Goal: Share content: Share content

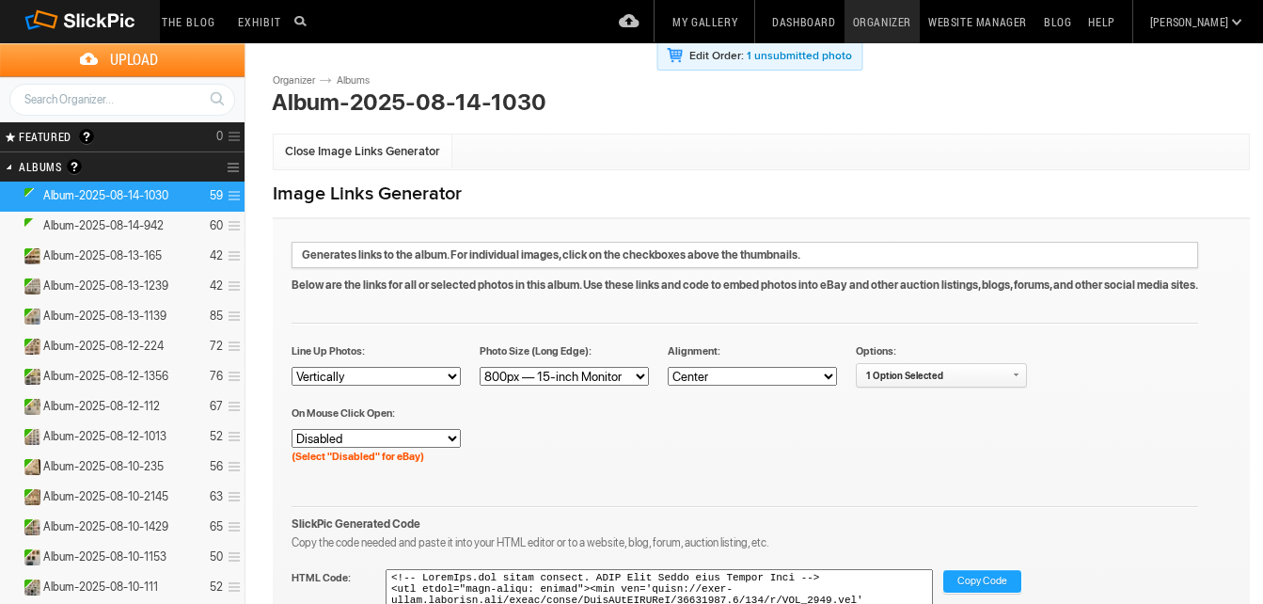
click at [919, 18] on link "Organizer" at bounding box center [881, 21] width 75 height 43
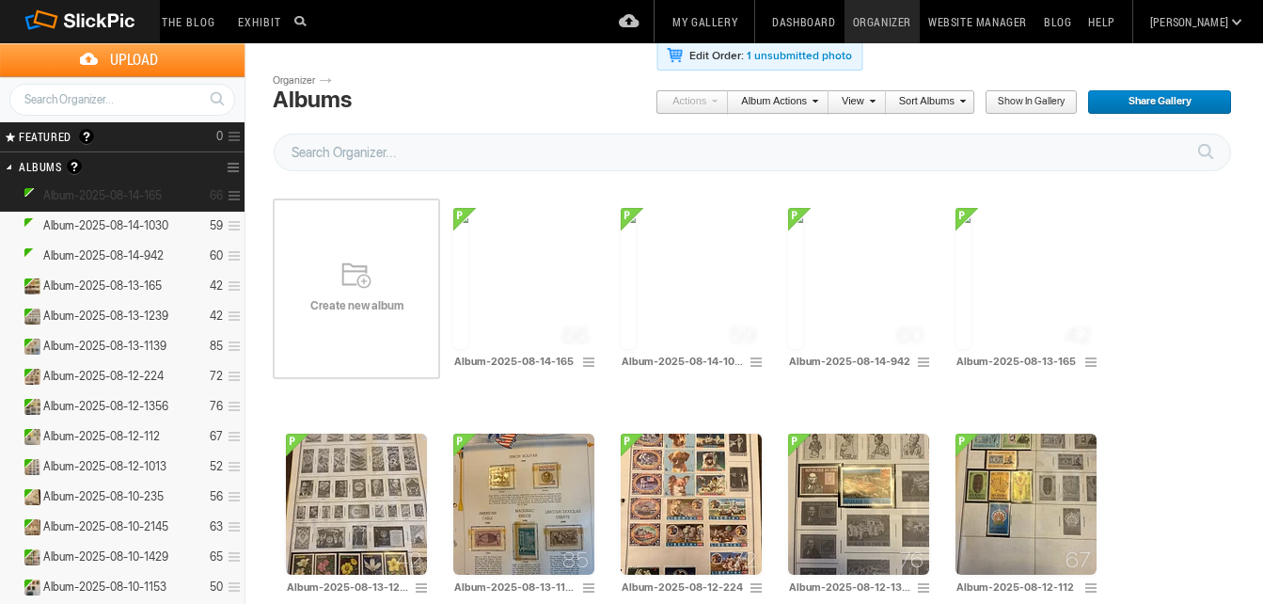
click at [103, 187] on details "Album-2025-08-14-165 66" at bounding box center [122, 196] width 244 height 30
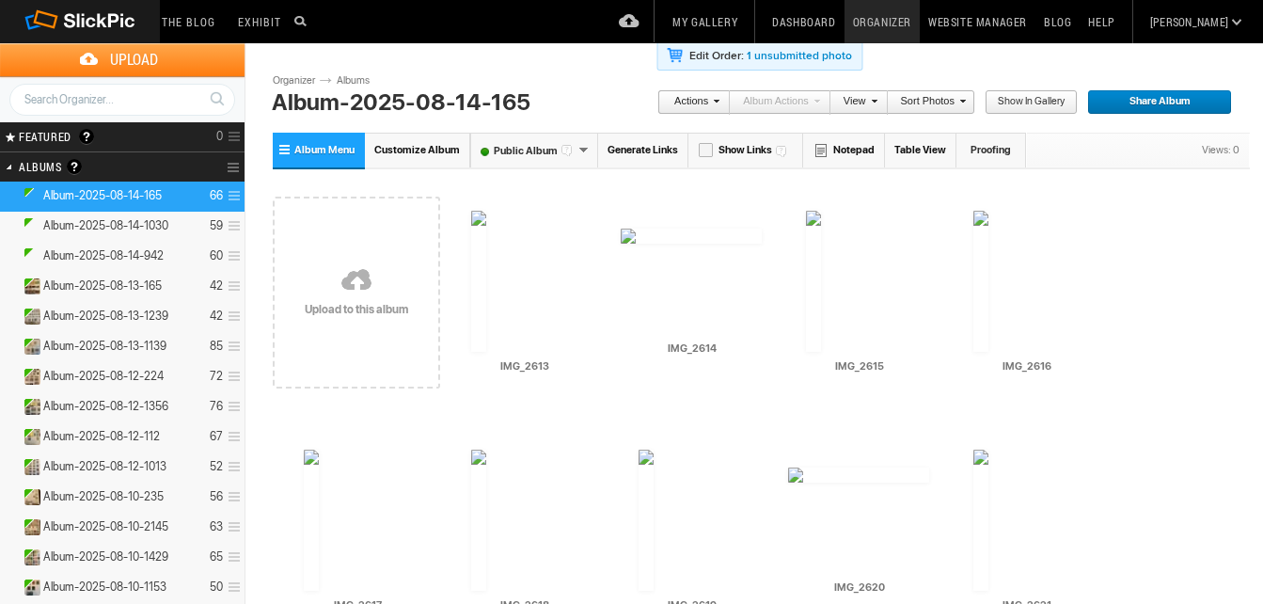
click at [603, 145] on link "Generate Links" at bounding box center [643, 150] width 90 height 35
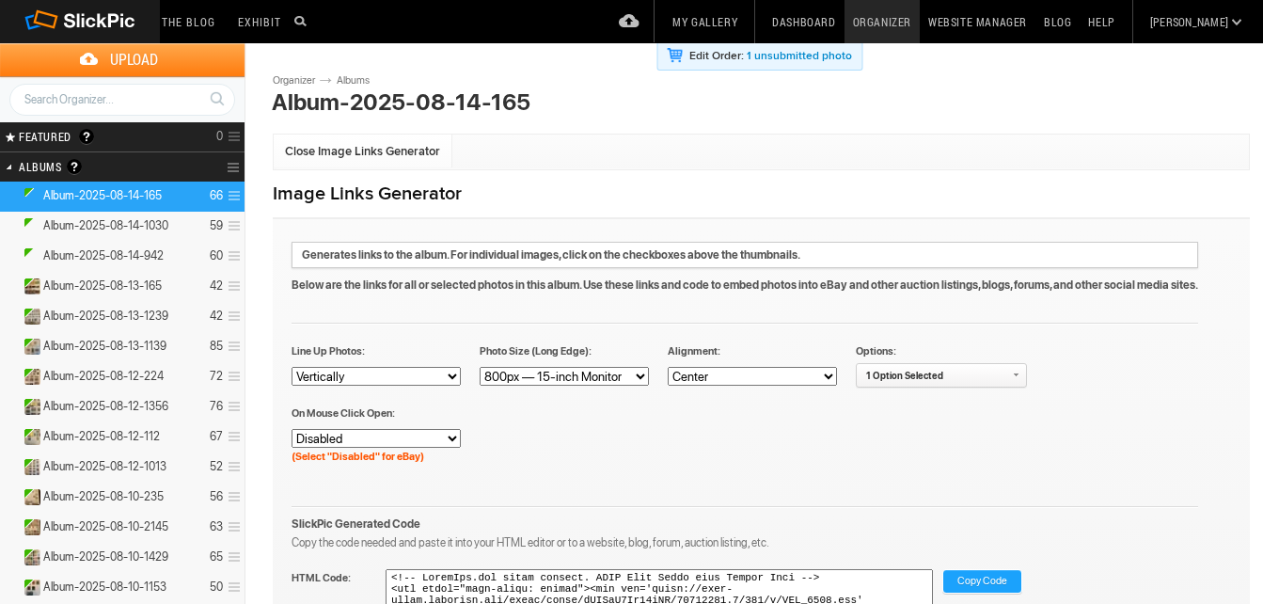
click at [986, 576] on span "Copy Code" at bounding box center [982, 582] width 50 height 24
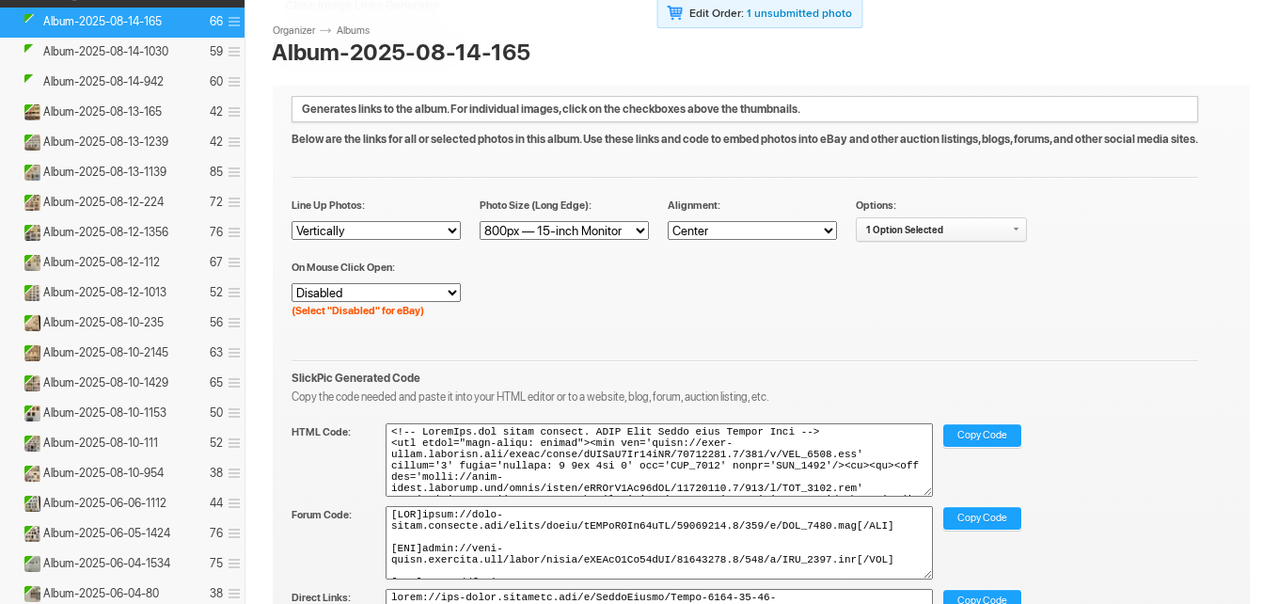
scroll to position [94, 0]
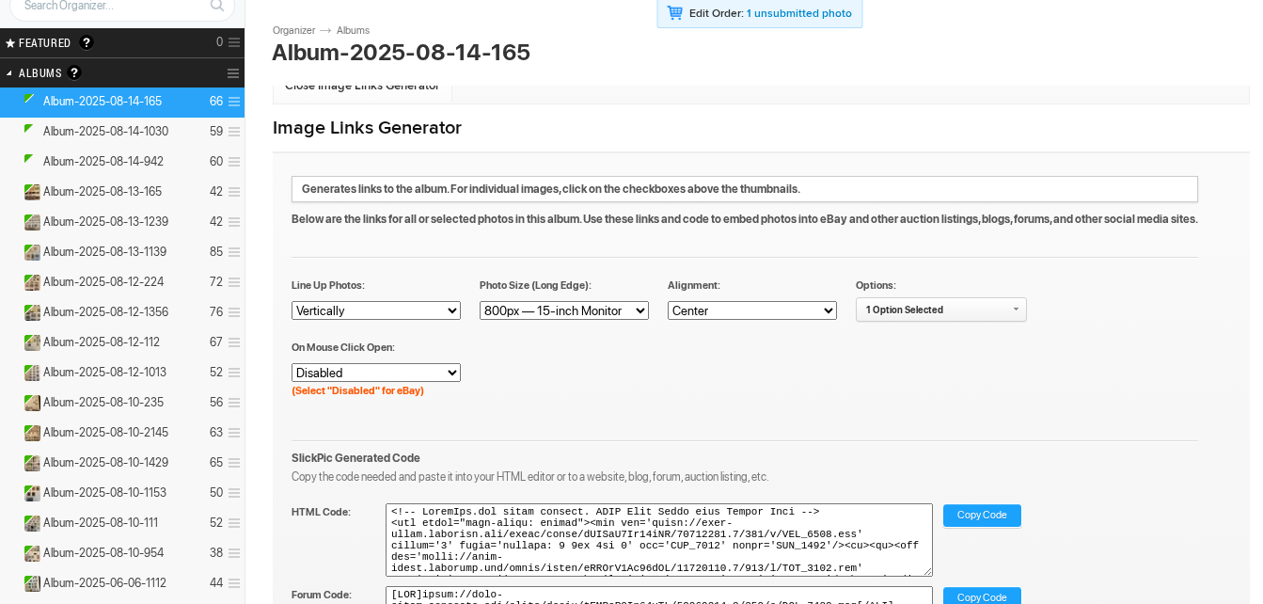
click at [96, 89] on details "Album-2025-08-14-165 66" at bounding box center [122, 102] width 244 height 30
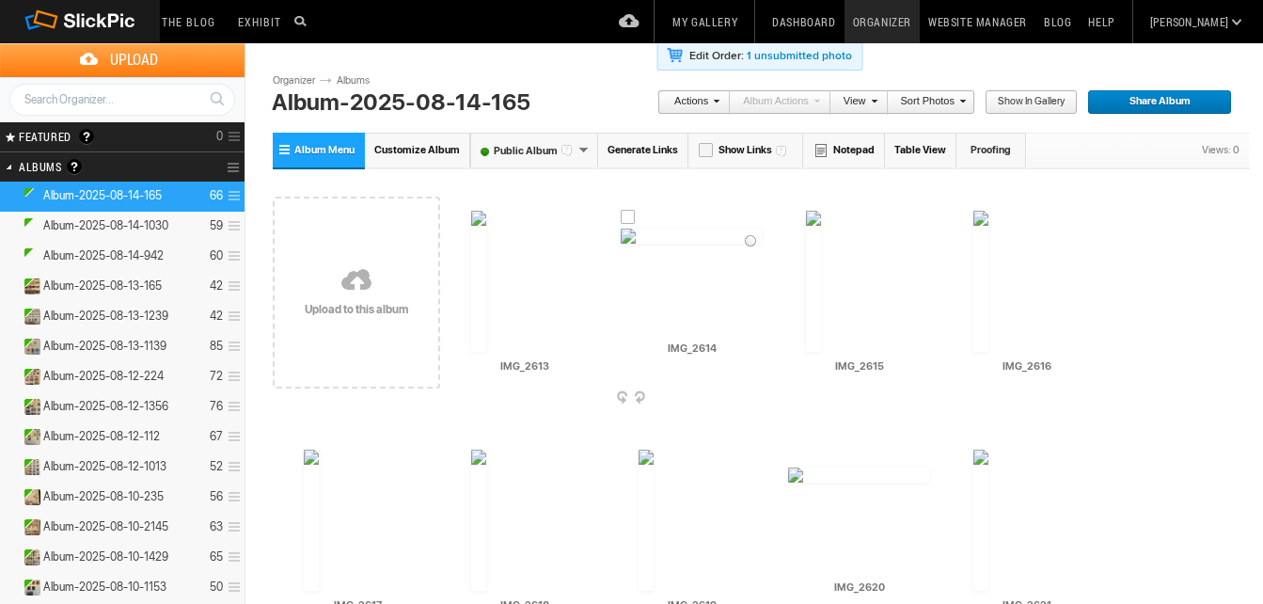
click at [620, 396] on div at bounding box center [621, 397] width 19 height 20
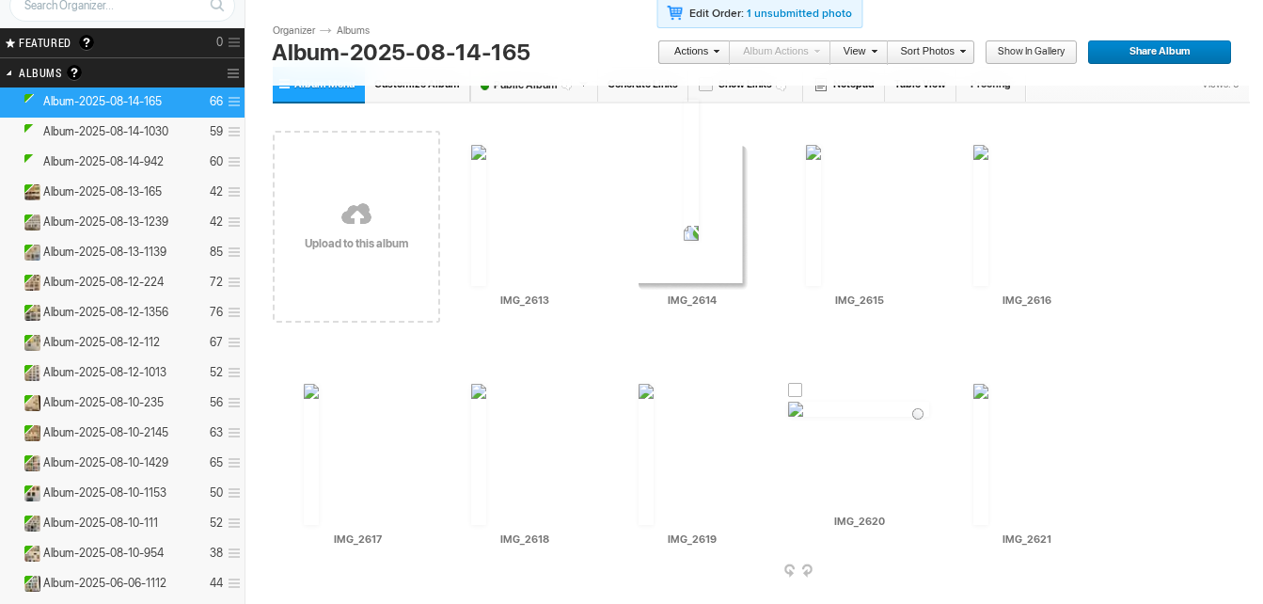
click at [789, 564] on div at bounding box center [788, 570] width 19 height 20
click at [788, 562] on div at bounding box center [788, 570] width 19 height 20
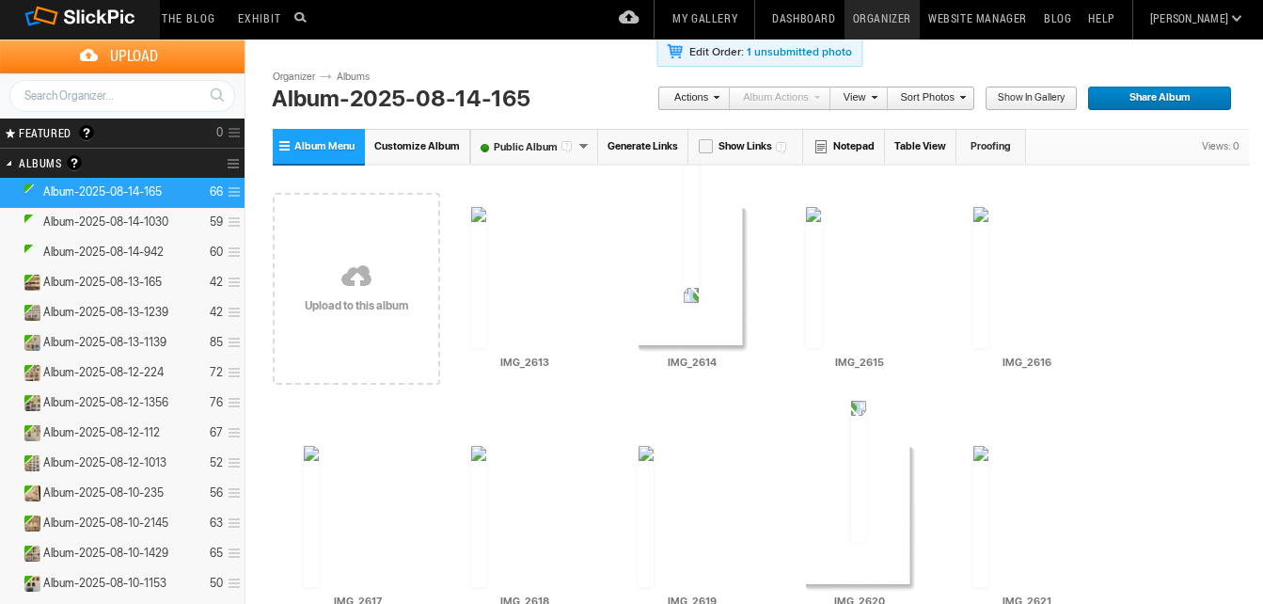
scroll to position [0, 0]
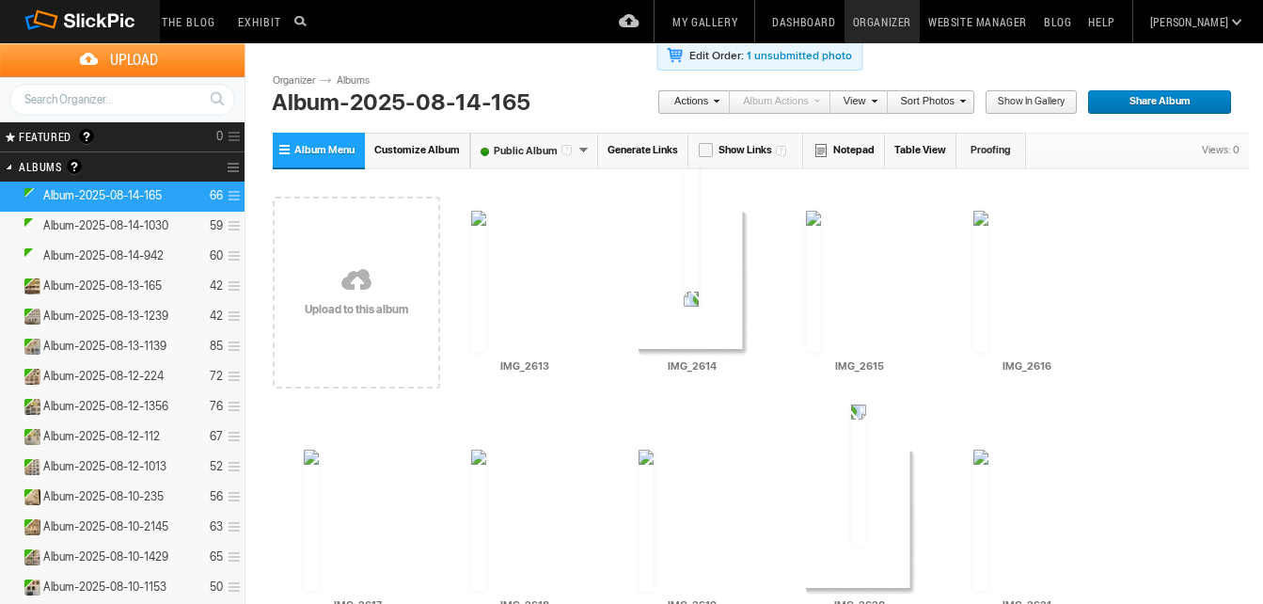
click at [650, 151] on link "Generate Links" at bounding box center [643, 150] width 90 height 35
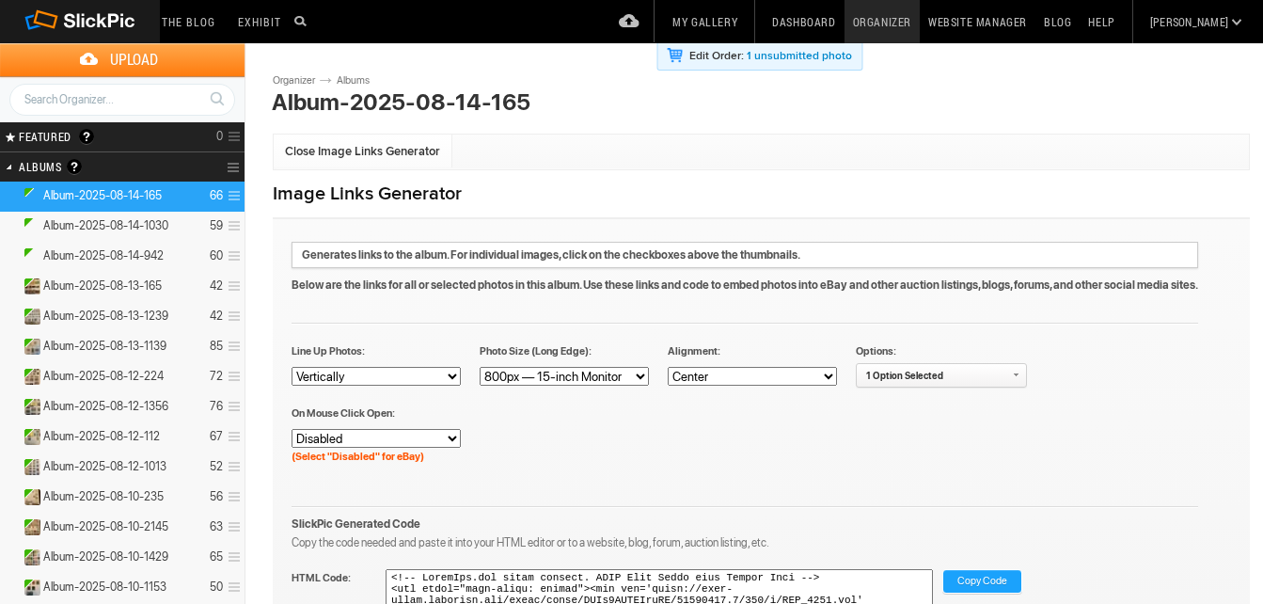
click at [971, 582] on span "Copy Code" at bounding box center [982, 582] width 50 height 24
